Goal: Information Seeking & Learning: Learn about a topic

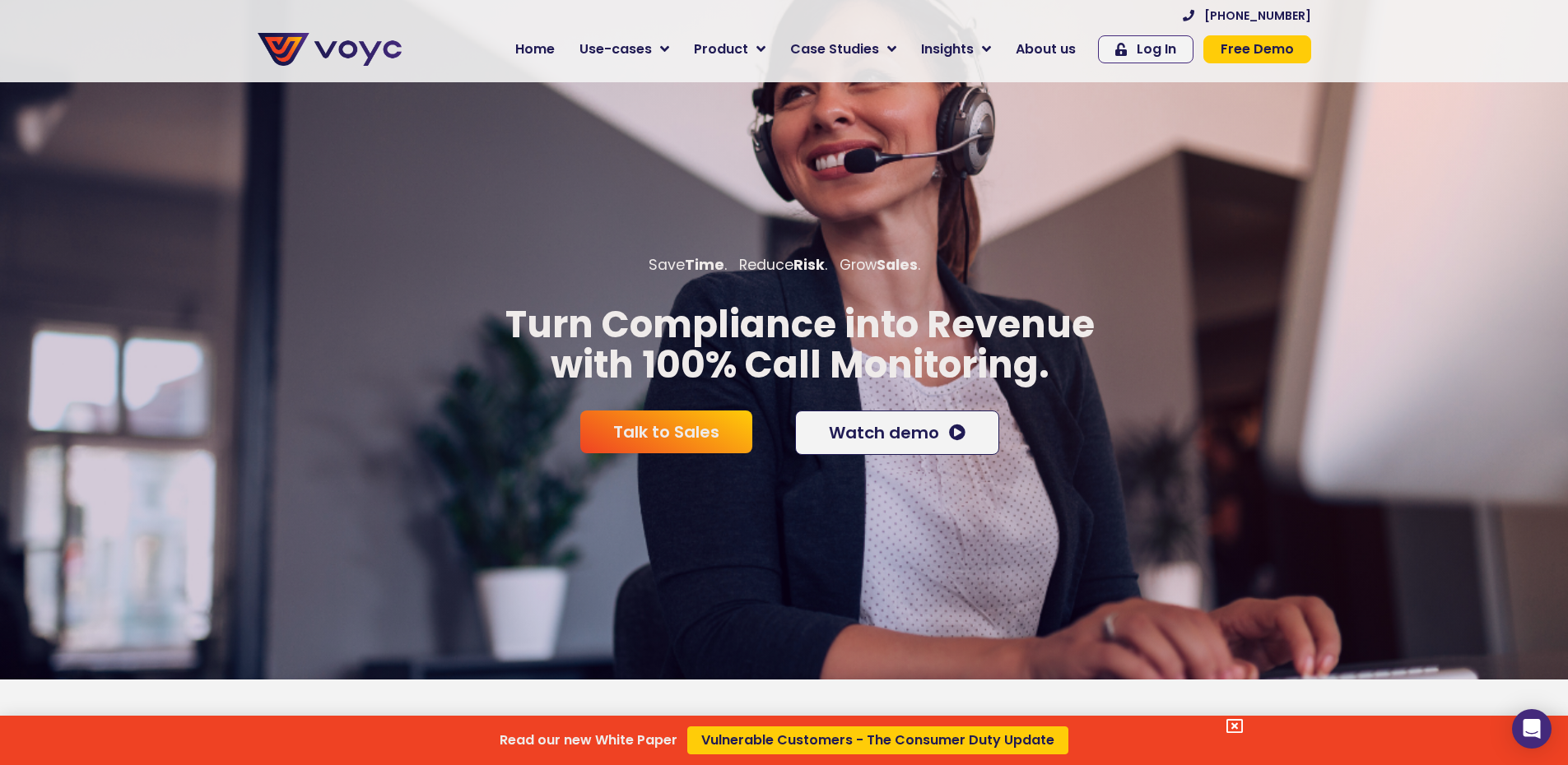
click at [532, 123] on div "Read our new White Paper Vulnerable Customers - The Consumer Duty Update" at bounding box center [784, 382] width 1568 height 765
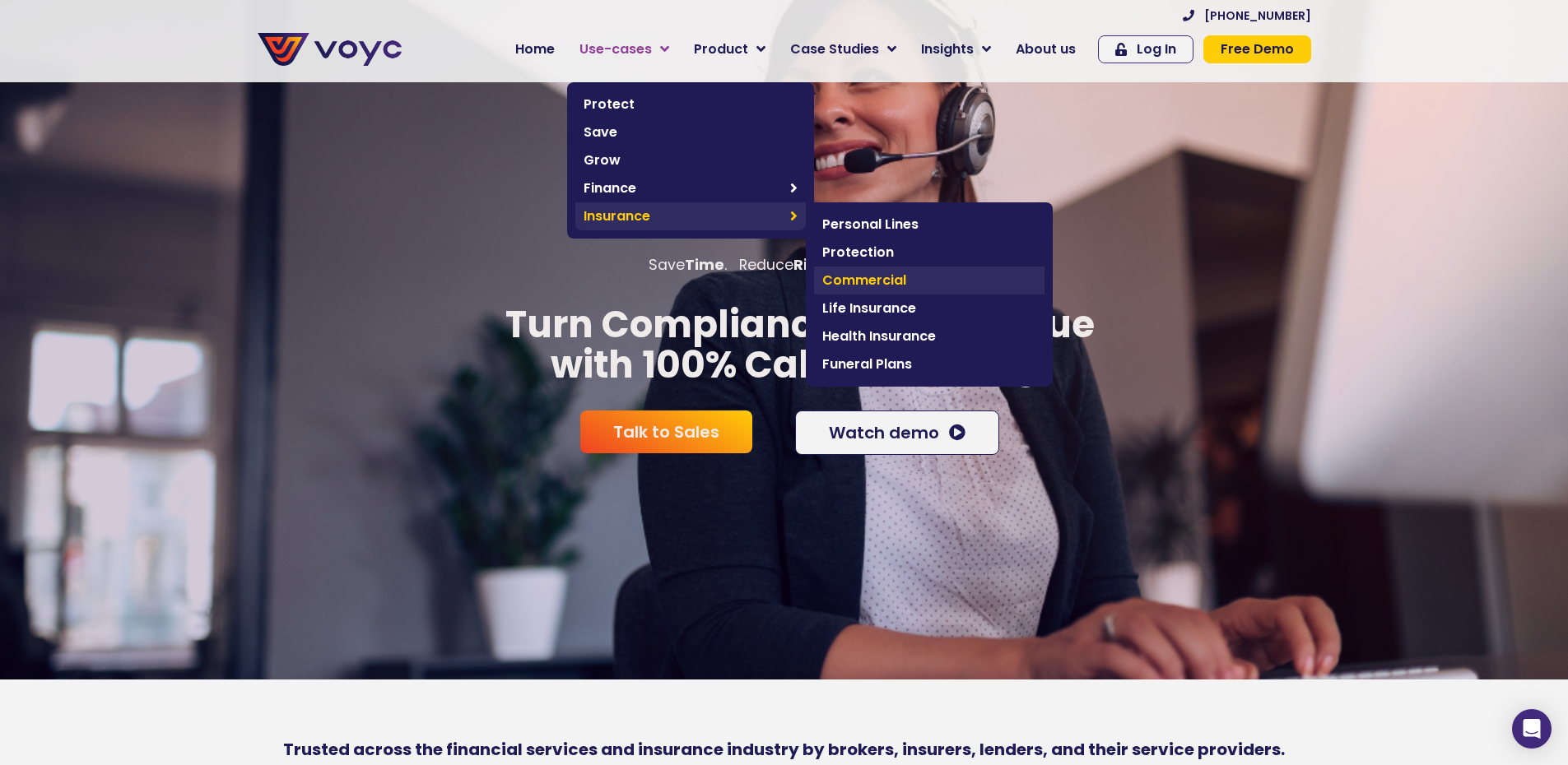
click at [889, 277] on span "Commercial" at bounding box center [930, 280] width 214 height 20
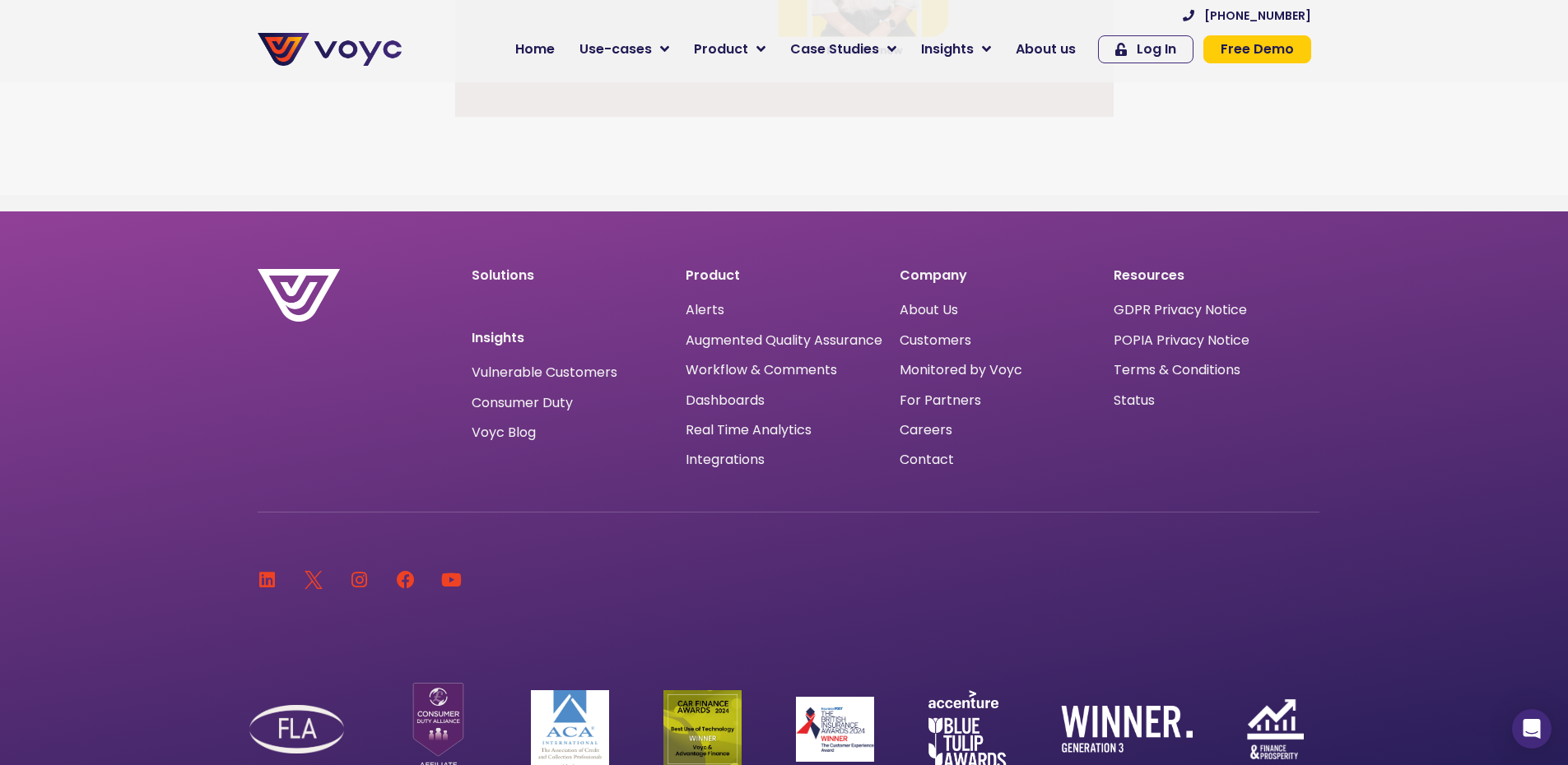
scroll to position [3945, 0]
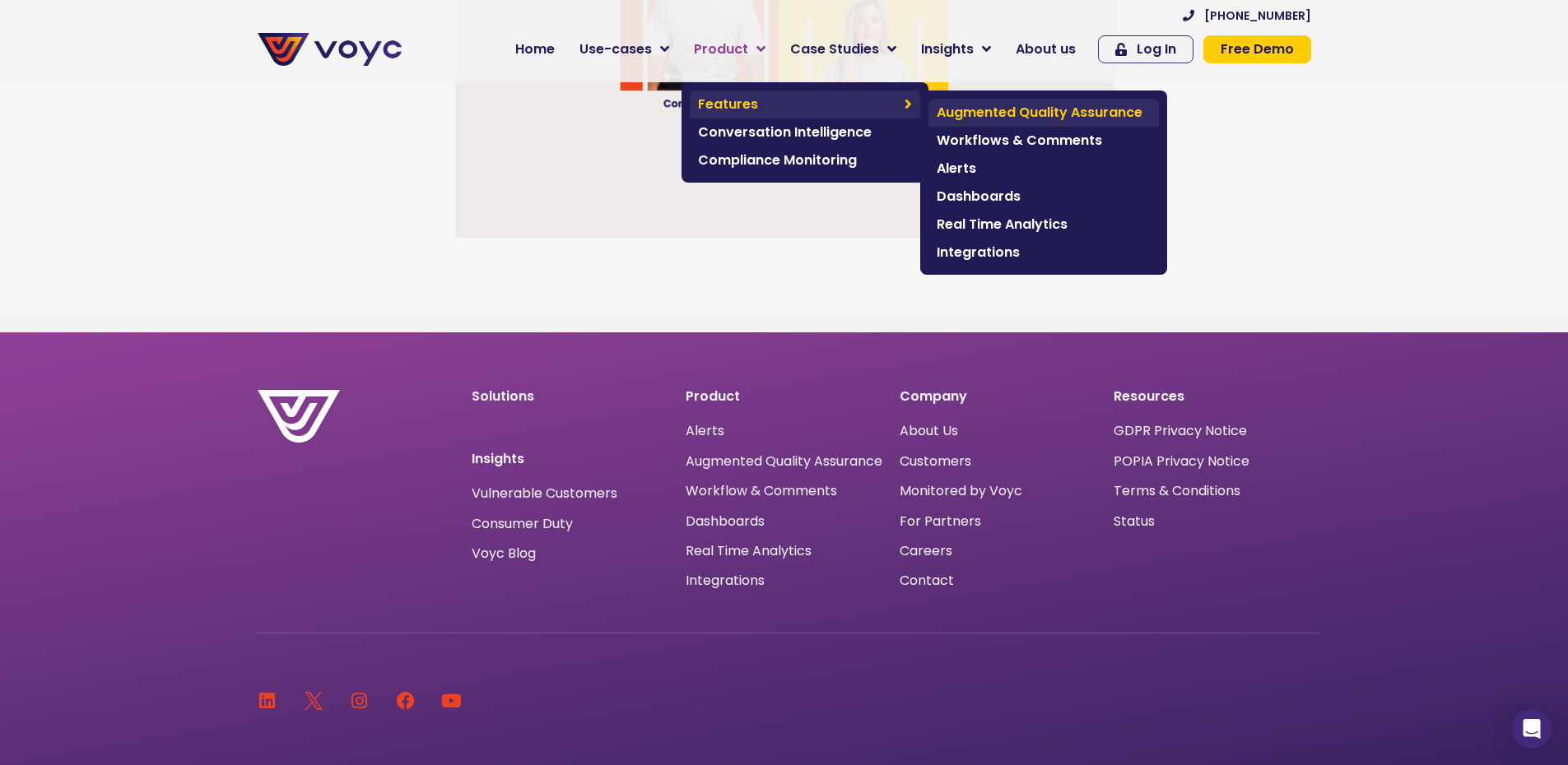
click at [1063, 113] on span "Augmented Quality Assurance" at bounding box center [1044, 113] width 214 height 20
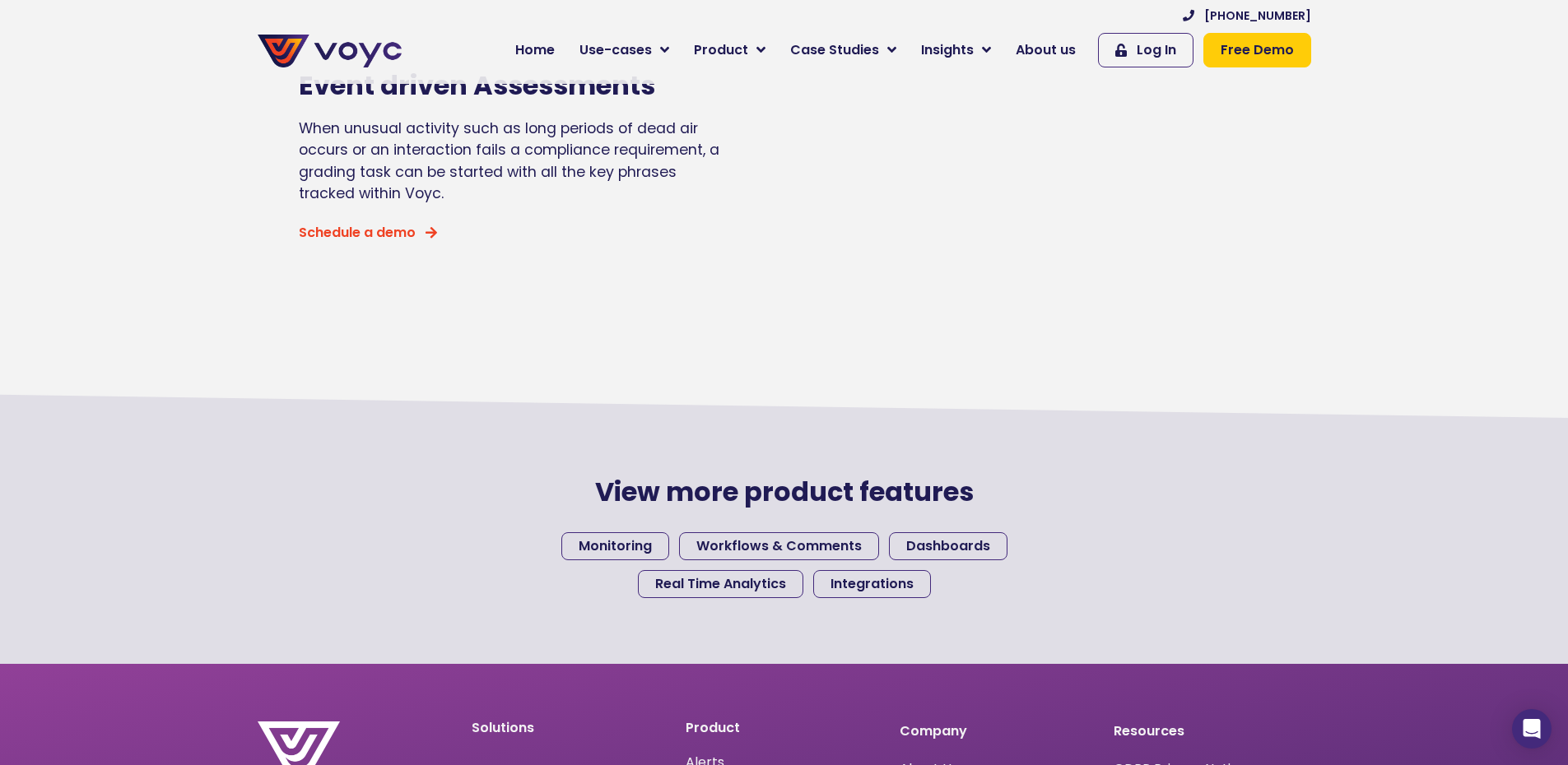
scroll to position [1399, 0]
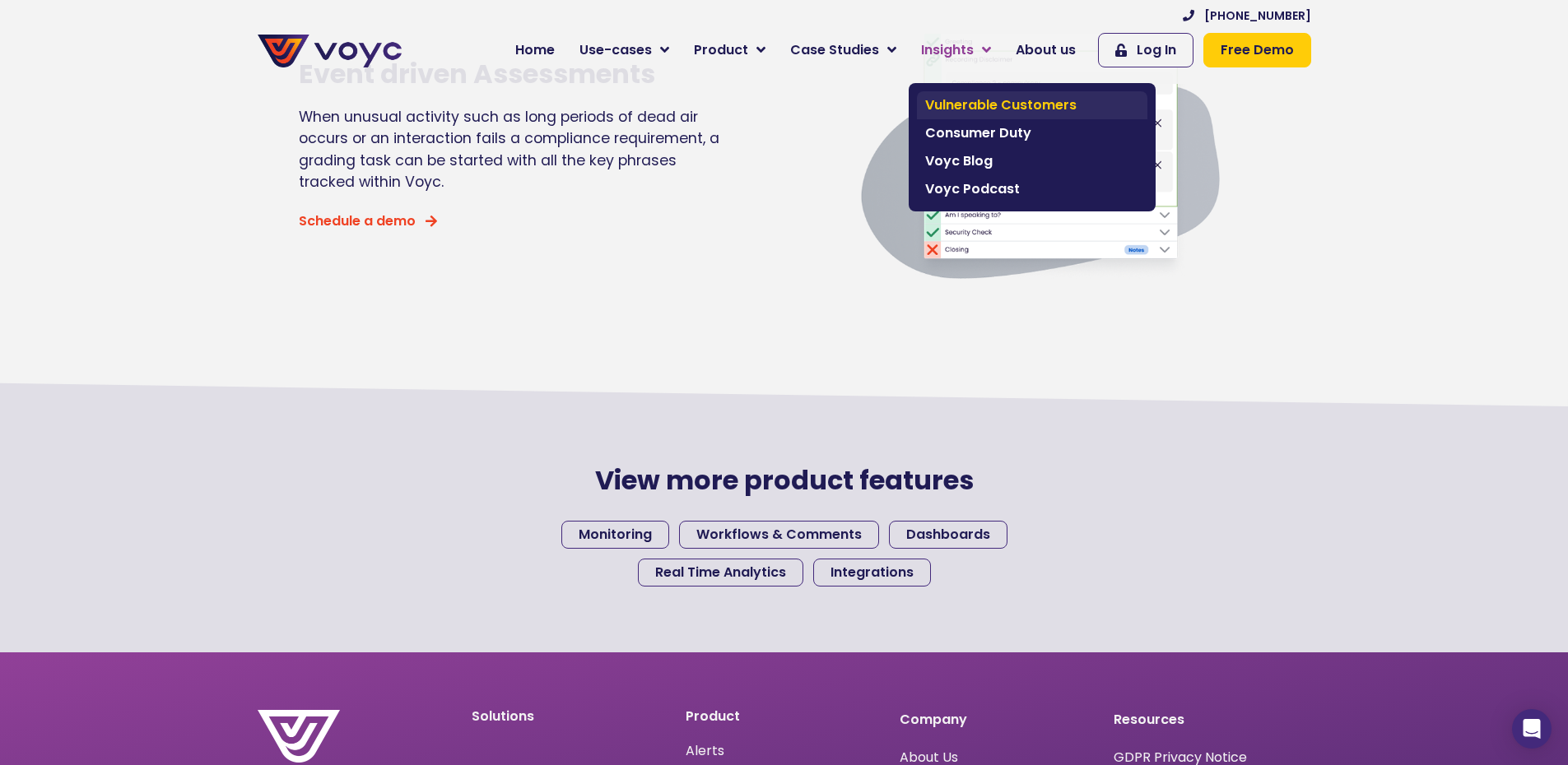
click at [1031, 109] on span "Vulnerable Customers" at bounding box center [1032, 105] width 214 height 20
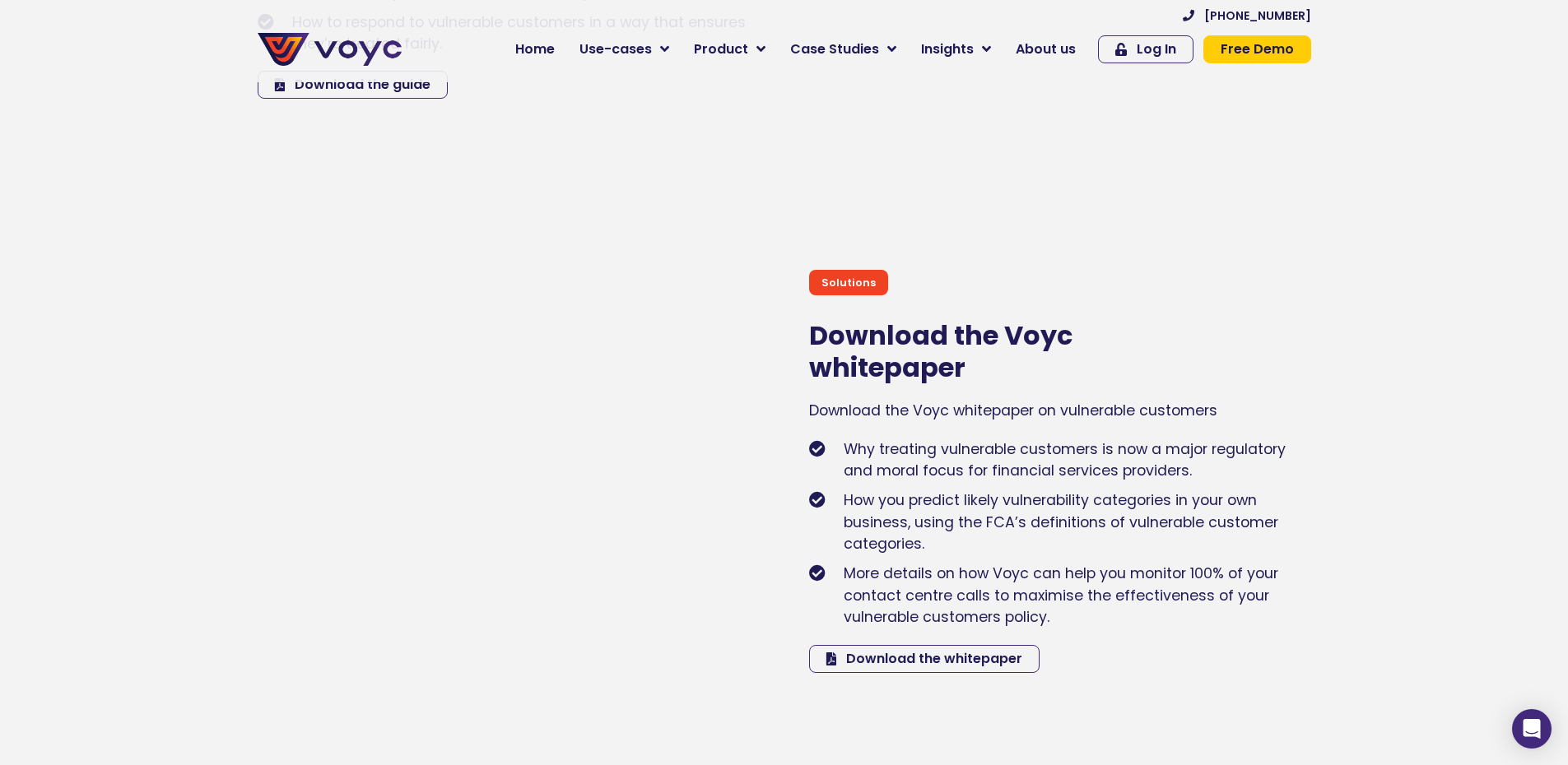
scroll to position [5514, 0]
